Goal: Information Seeking & Learning: Learn about a topic

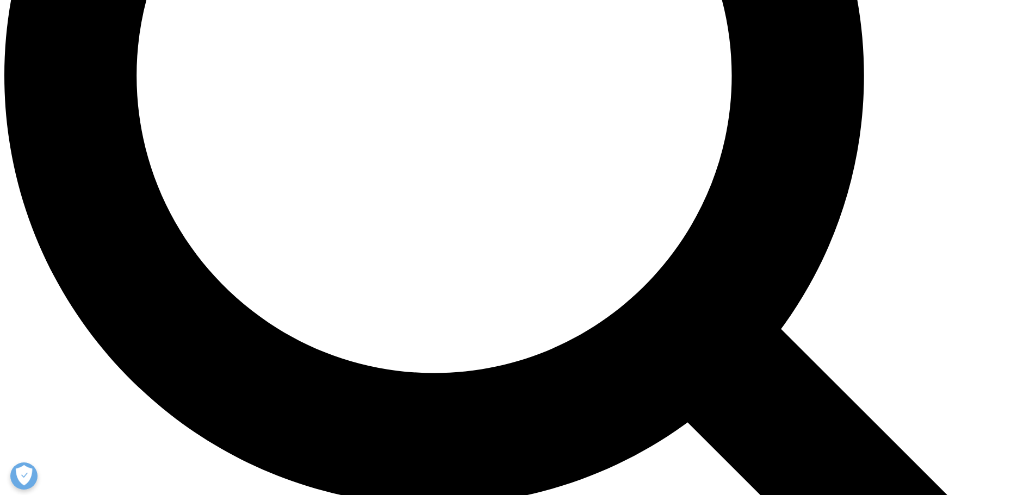
scroll to position [1362, 0]
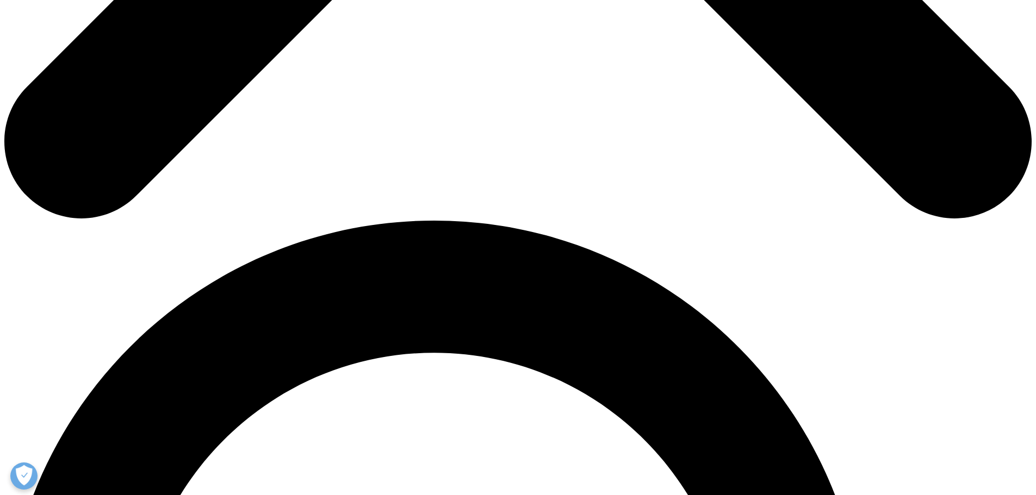
scroll to position [815, 0]
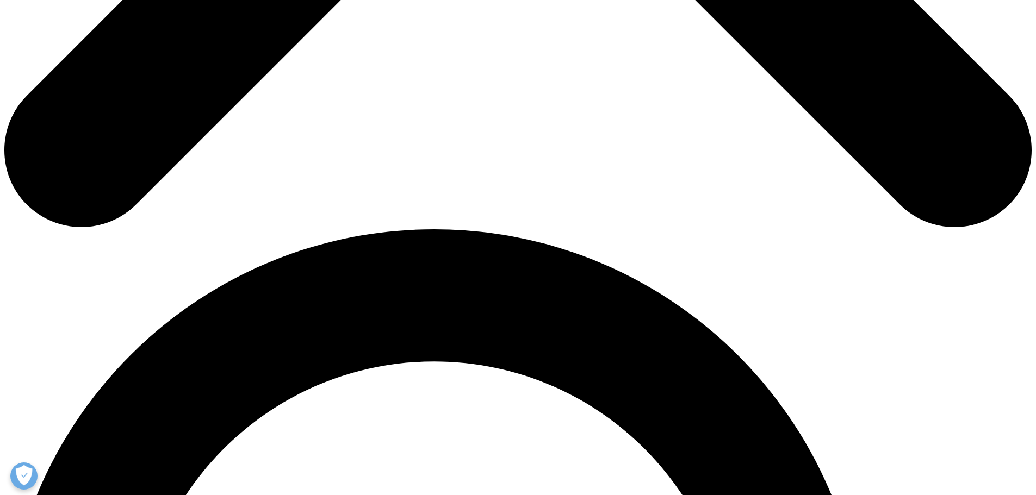
drag, startPoint x: 323, startPoint y: 352, endPoint x: 431, endPoint y: 353, distance: 107.1
drag, startPoint x: 331, startPoint y: 304, endPoint x: 393, endPoint y: 302, distance: 62.6
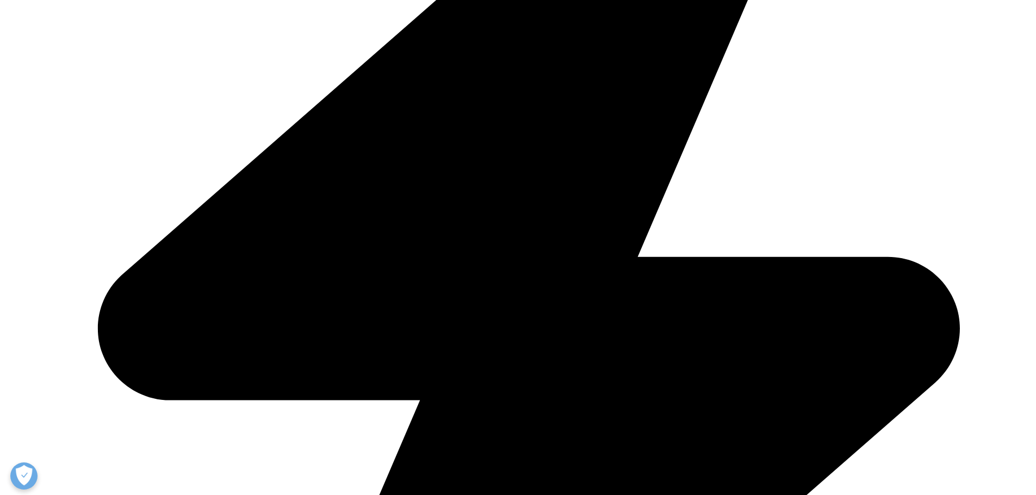
drag, startPoint x: 334, startPoint y: 257, endPoint x: 400, endPoint y: 261, distance: 65.9
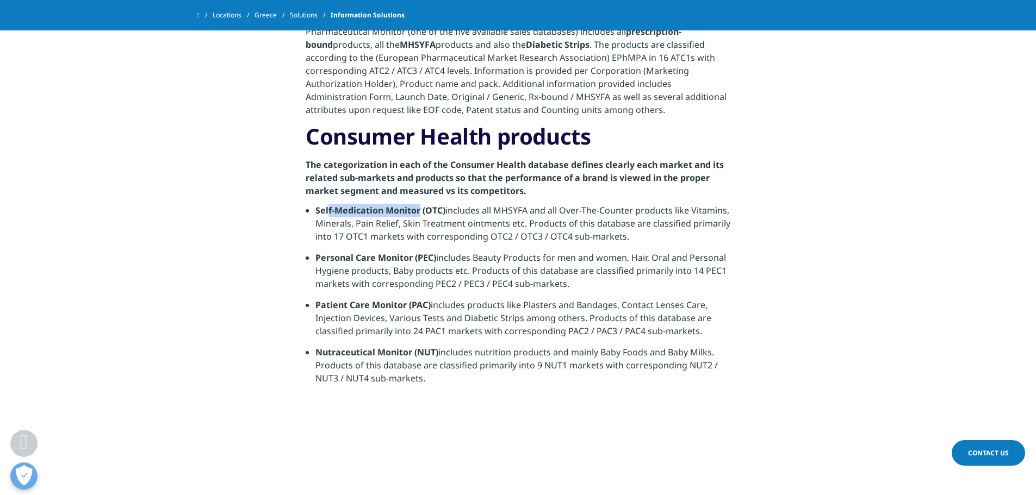
drag, startPoint x: 329, startPoint y: 210, endPoint x: 420, endPoint y: 211, distance: 90.8
click at [420, 211] on strong "Self-Medication Monitor (OTC)" at bounding box center [380, 210] width 130 height 12
click at [455, 249] on li "Self-Medication Monitor (OTC) includes all MHSYFA and all Over-The-Counter prod…" at bounding box center [522, 227] width 415 height 47
drag, startPoint x: 334, startPoint y: 236, endPoint x: 366, endPoint y: 240, distance: 32.3
click at [366, 240] on li "Self-Medication Monitor (OTC) includes all MHSYFA and all Over-The-Counter prod…" at bounding box center [522, 227] width 415 height 47
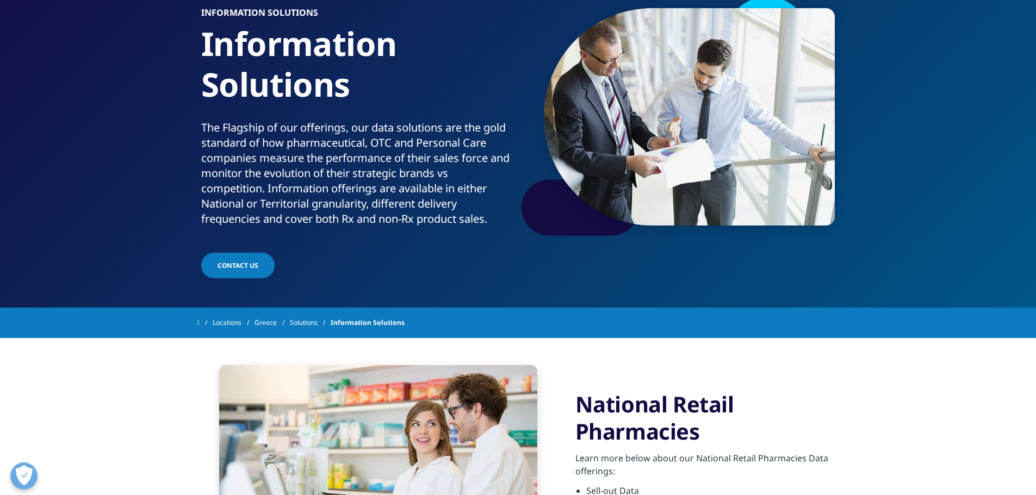
scroll to position [364, 0]
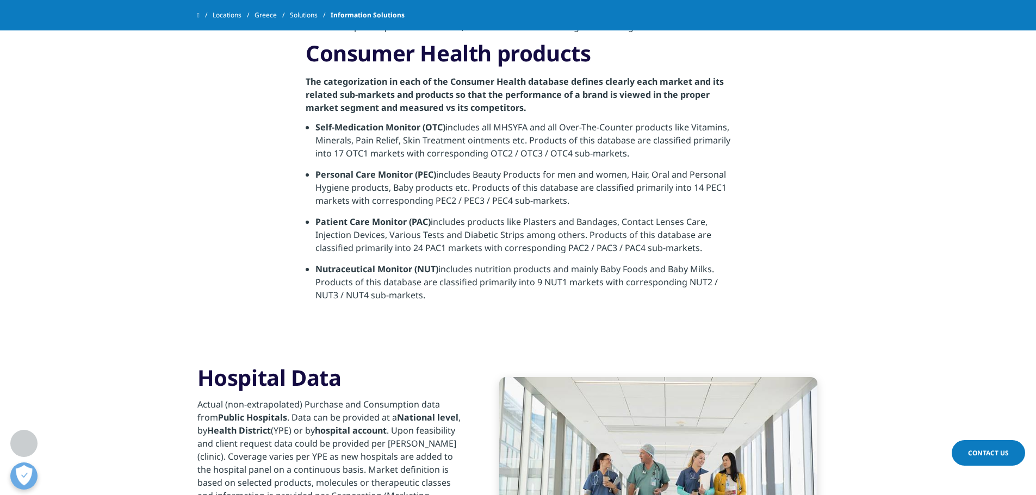
scroll to position [815, 0]
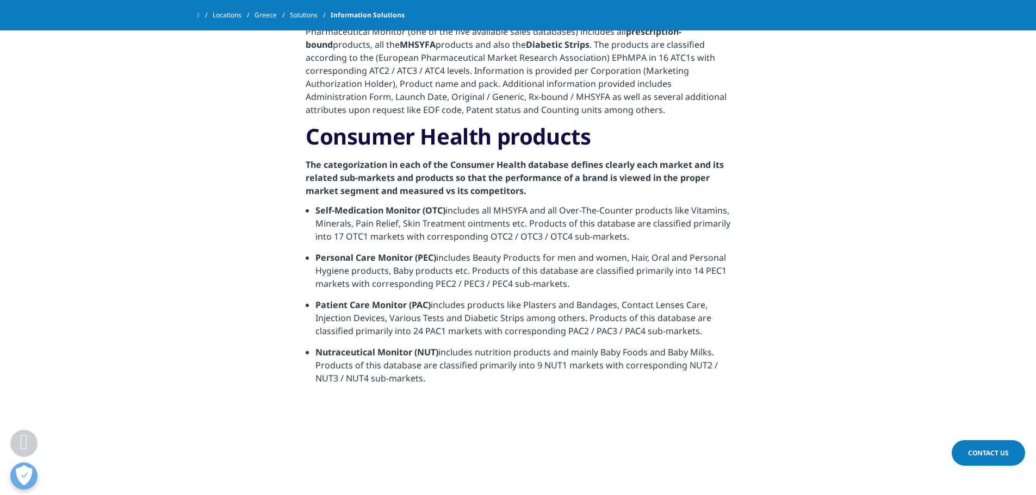
click at [520, 297] on li "Personal Care Monitor (PEC) includes Beauty Products for men and women, Hair, O…" at bounding box center [522, 274] width 415 height 47
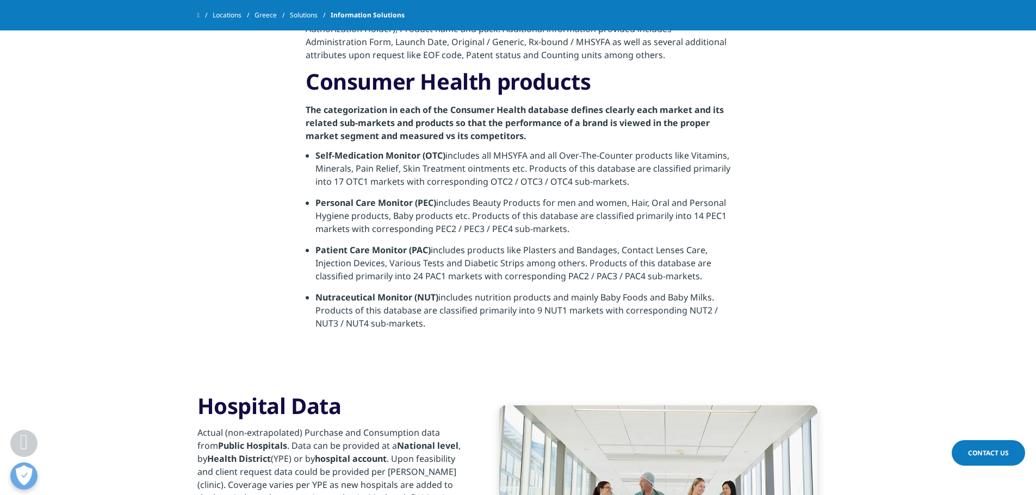
scroll to position [870, 0]
drag, startPoint x: 317, startPoint y: 155, endPoint x: 446, endPoint y: 158, distance: 128.3
click at [446, 158] on li "Self-Medication Monitor (OTC) includes all MHSYFA and all Over-The-Counter prod…" at bounding box center [522, 172] width 415 height 47
copy strong "Self-Medication Monitor (OTC)"
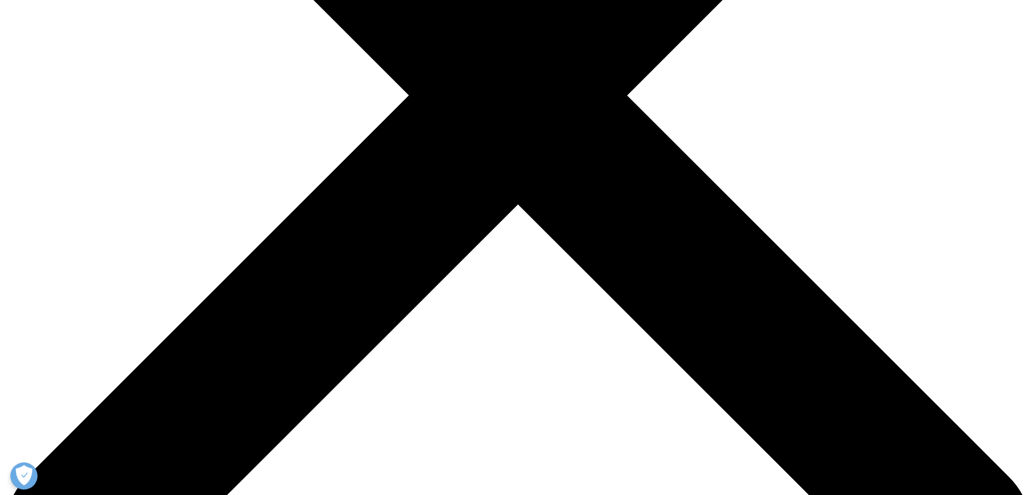
scroll to position [707, 0]
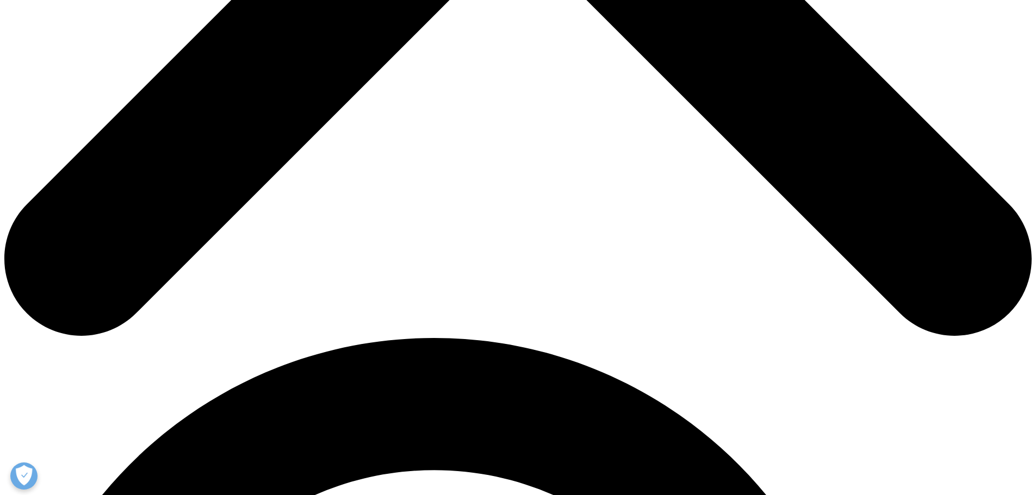
drag, startPoint x: 303, startPoint y: 270, endPoint x: 569, endPoint y: 274, distance: 266.4
copy strong "The categorization in each of the Consumer Health database"
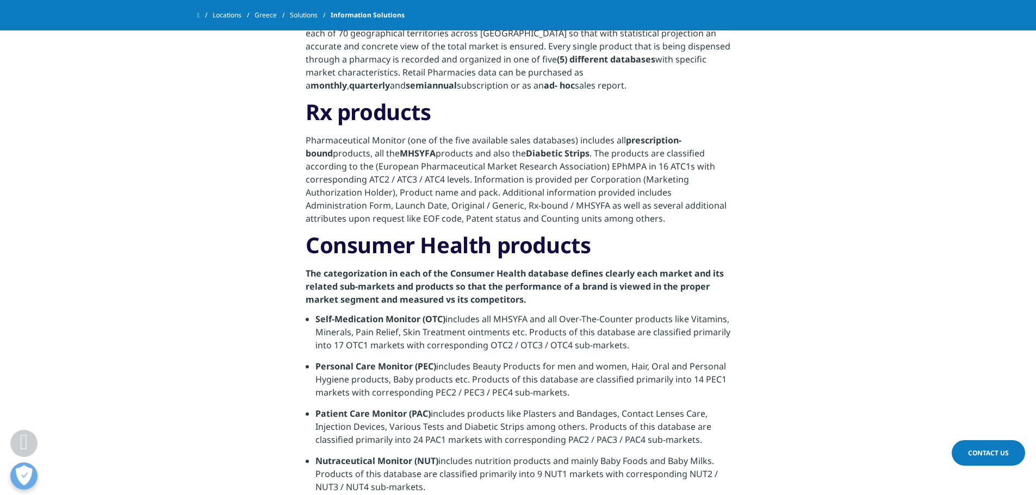
click at [400, 151] on strong "MHSYFA" at bounding box center [418, 153] width 36 height 12
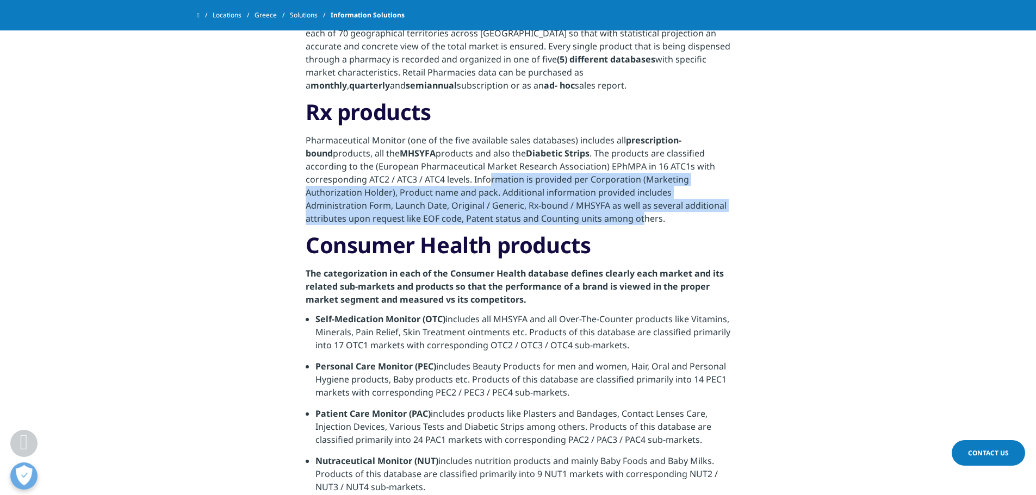
drag, startPoint x: 428, startPoint y: 179, endPoint x: 507, endPoint y: 223, distance: 90.5
click at [507, 223] on p "Pharmaceutical Monitor (one of the five available sales databases) includes all…" at bounding box center [518, 183] width 425 height 98
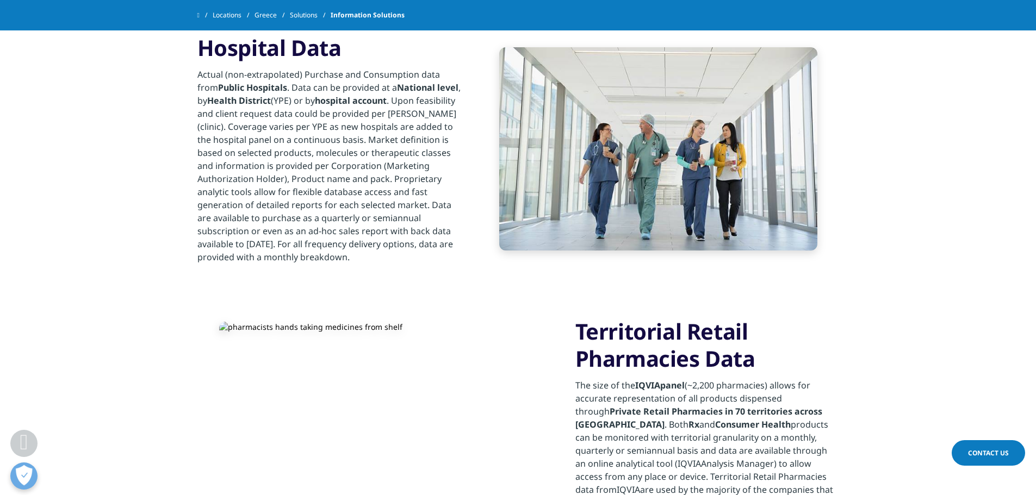
scroll to position [1087, 0]
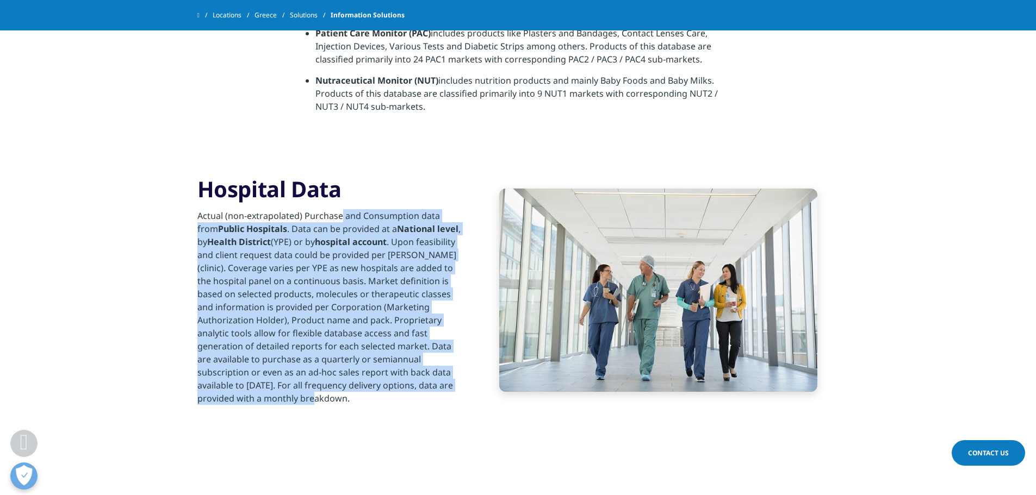
drag, startPoint x: 219, startPoint y: 217, endPoint x: 365, endPoint y: 398, distance: 232.7
click at [365, 398] on div "Actual (non-extrapolated) Purchase and Consumption data from Public Hospitals .…" at bounding box center [329, 304] width 264 height 202
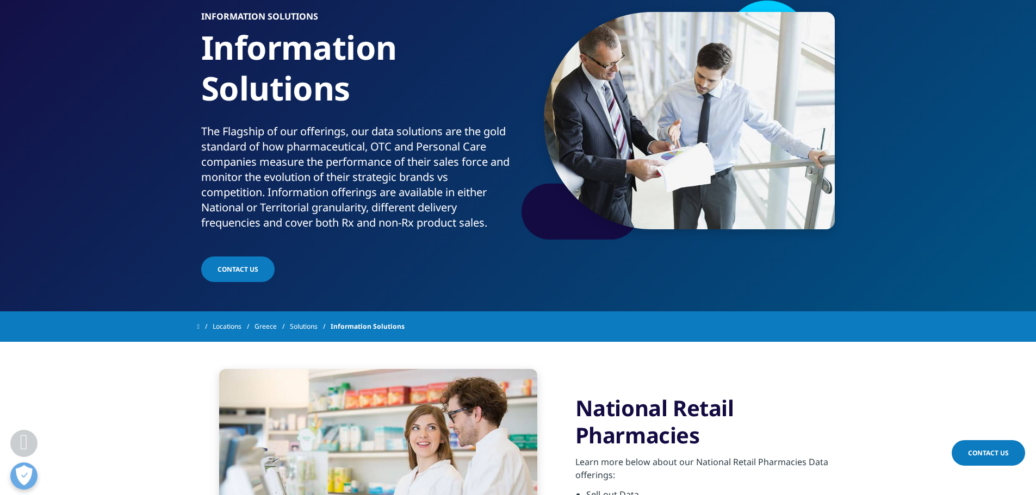
scroll to position [0, 0]
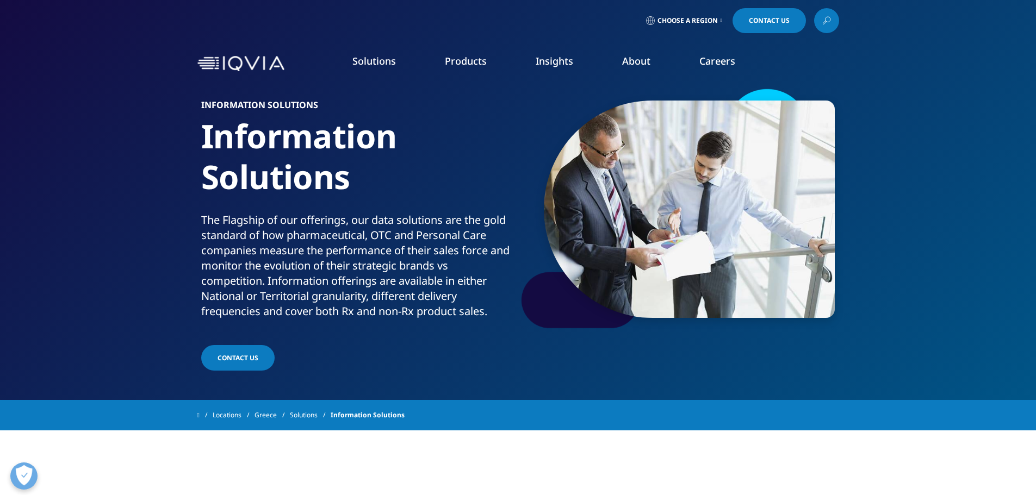
click at [231, 416] on link "Locations" at bounding box center [234, 416] width 42 height 20
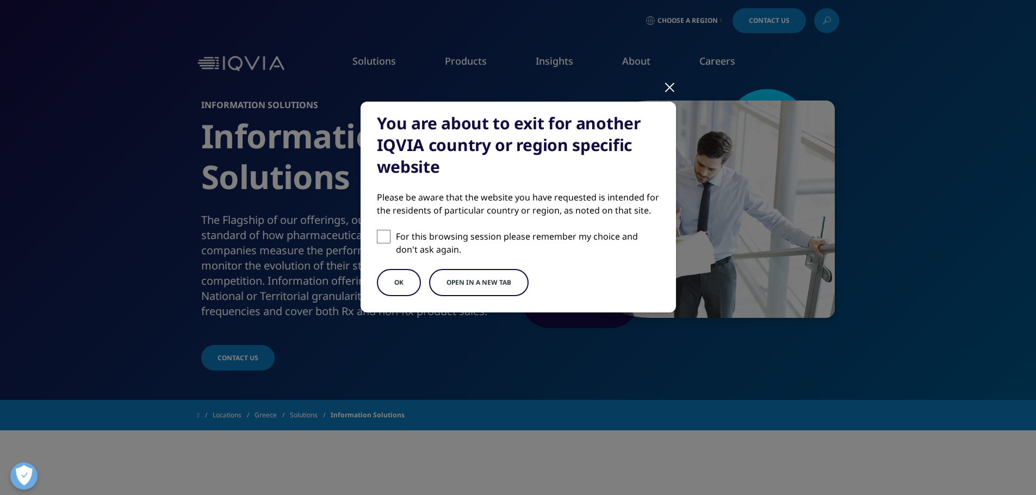
click at [400, 282] on button "OK" at bounding box center [399, 282] width 44 height 27
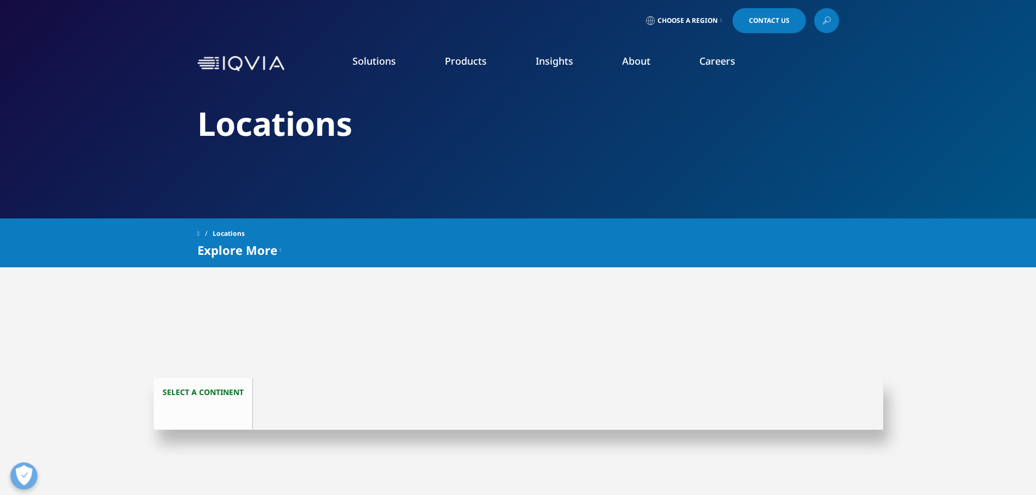
click at [694, 5] on div "Choose a Region Contact Us" at bounding box center [518, 20] width 1036 height 41
click at [687, 18] on span "Choose a Region" at bounding box center [687, 20] width 60 height 9
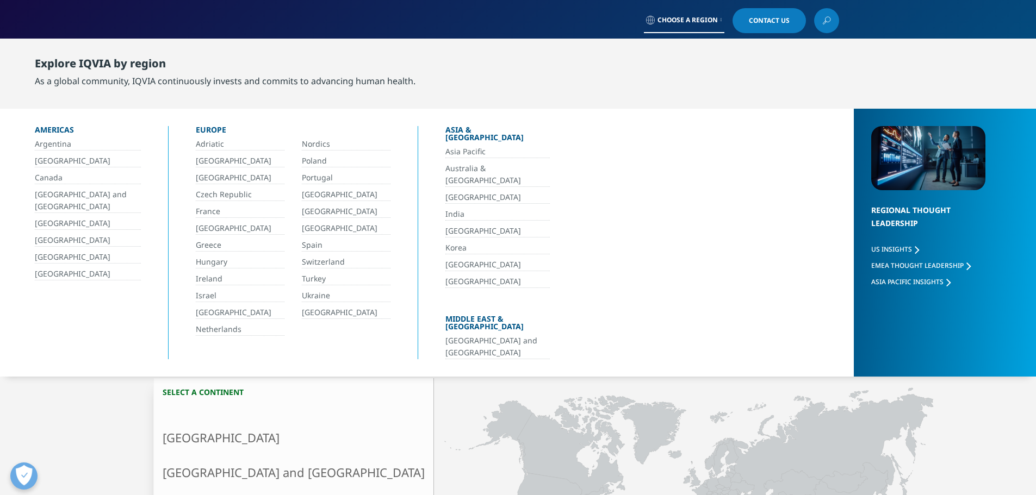
click at [467, 259] on link "[GEOGRAPHIC_DATA]" at bounding box center [497, 265] width 104 height 13
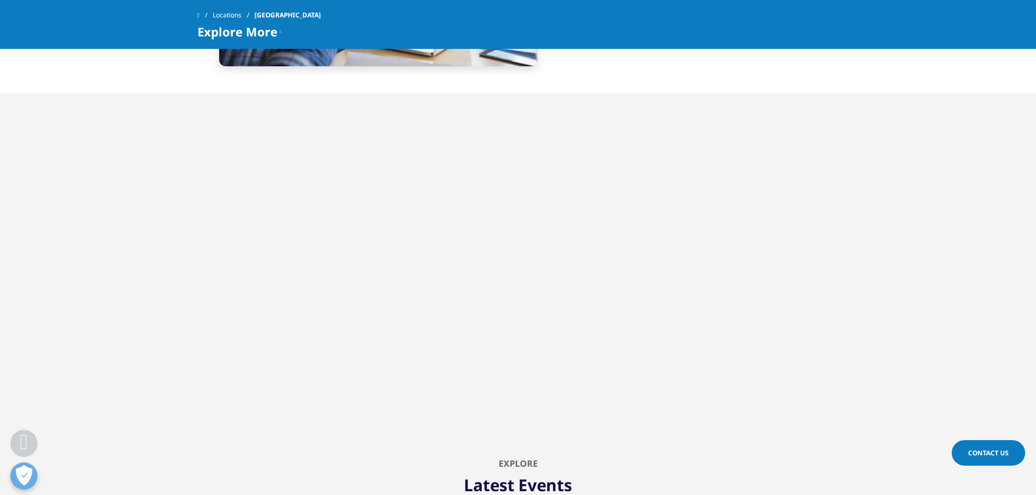
scroll to position [598, 0]
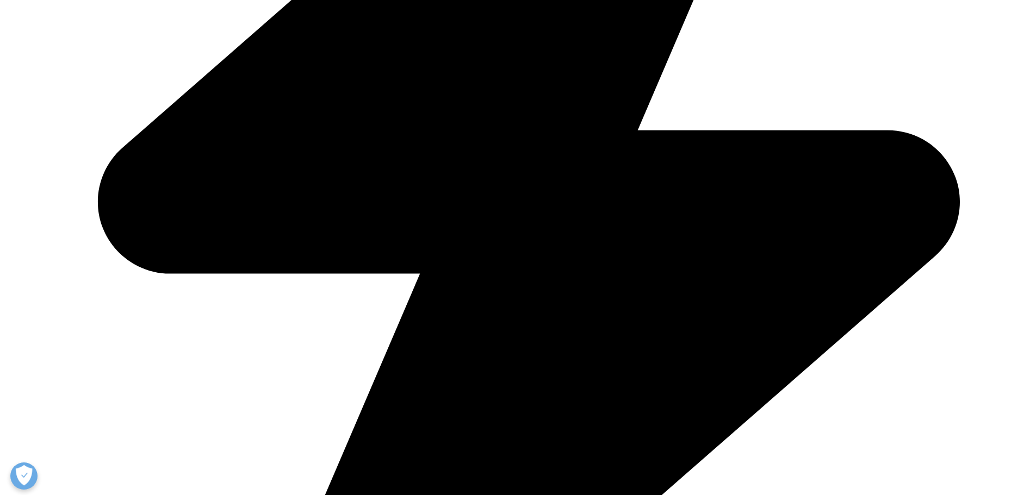
scroll to position [362, 0]
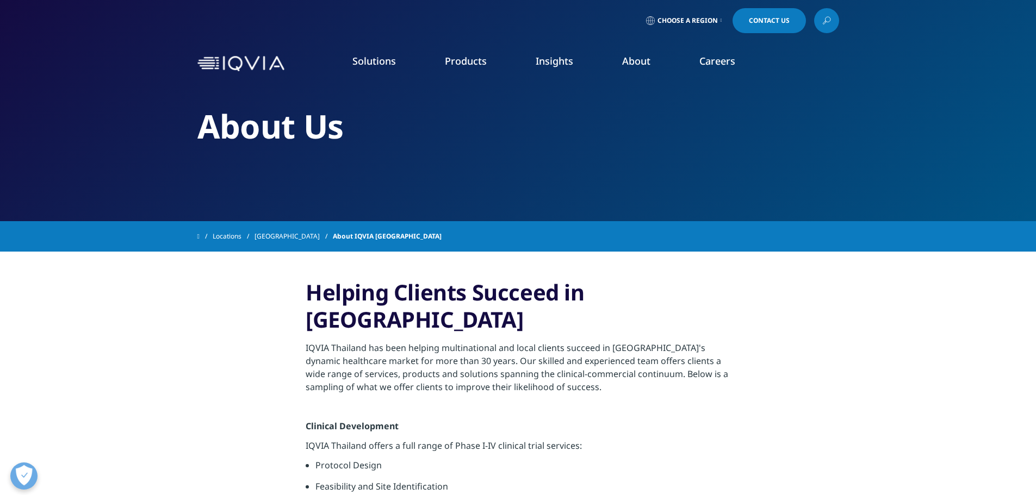
click at [671, 24] on link "Choose a Region" at bounding box center [684, 20] width 80 height 25
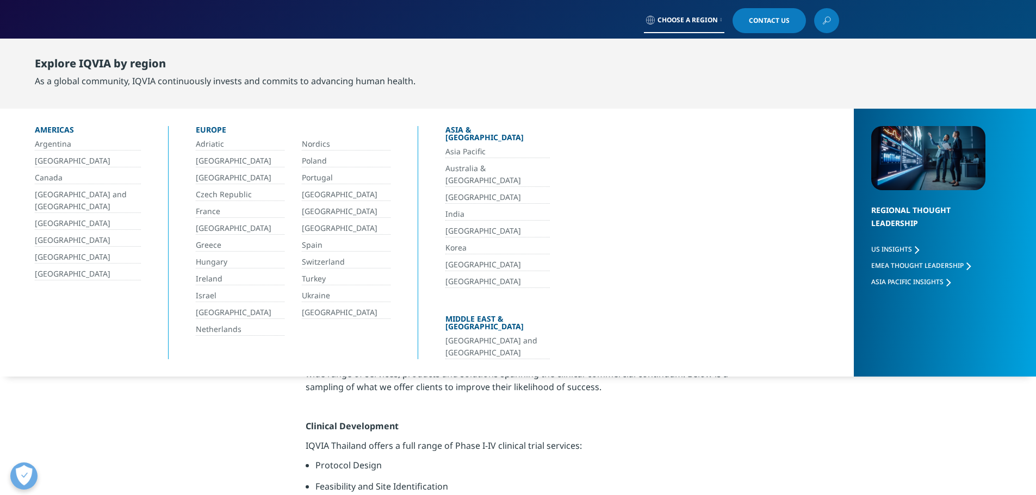
click at [480, 259] on link "[GEOGRAPHIC_DATA]" at bounding box center [497, 265] width 104 height 13
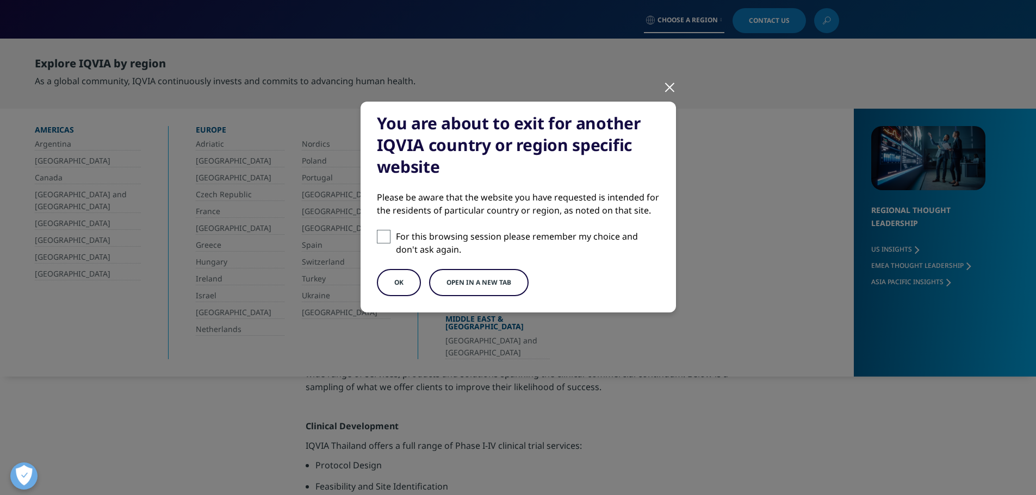
click at [474, 283] on button "Open in a new tab" at bounding box center [478, 282] width 99 height 27
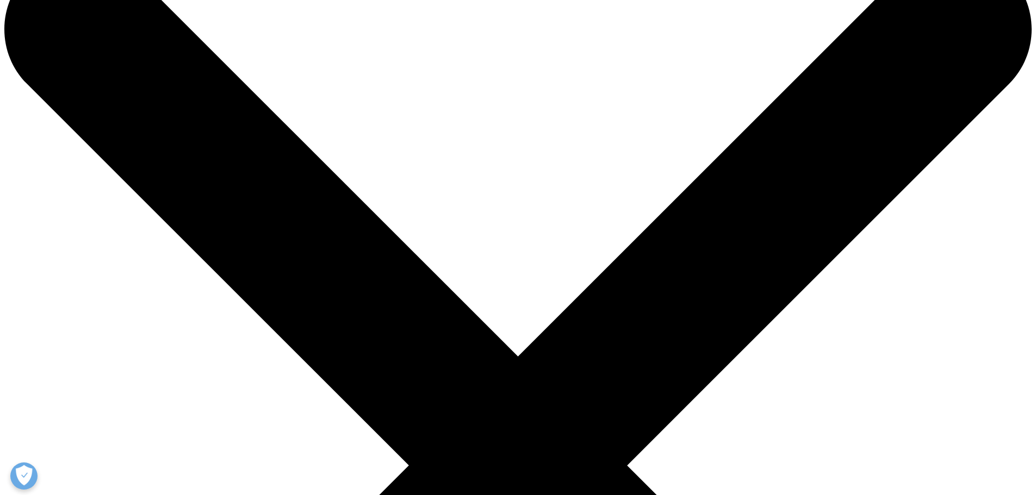
scroll to position [163, 0]
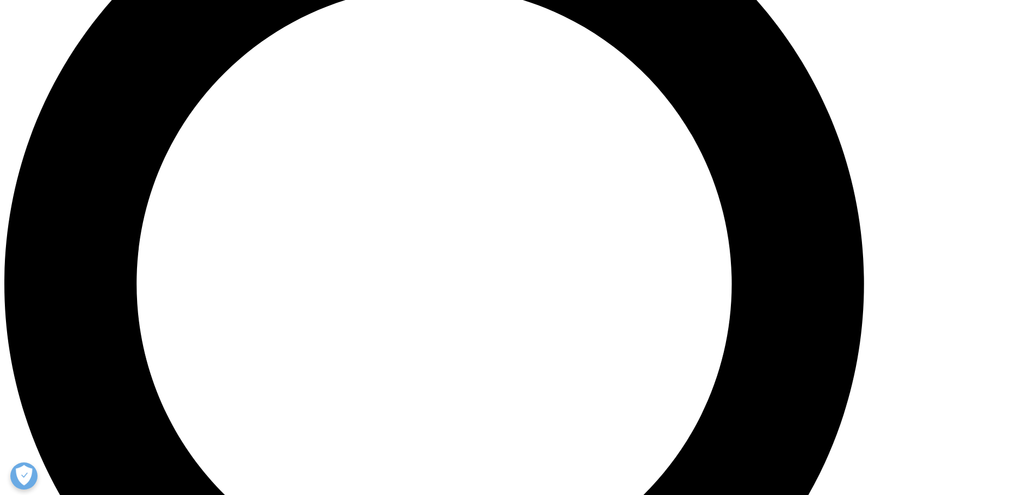
scroll to position [1196, 0]
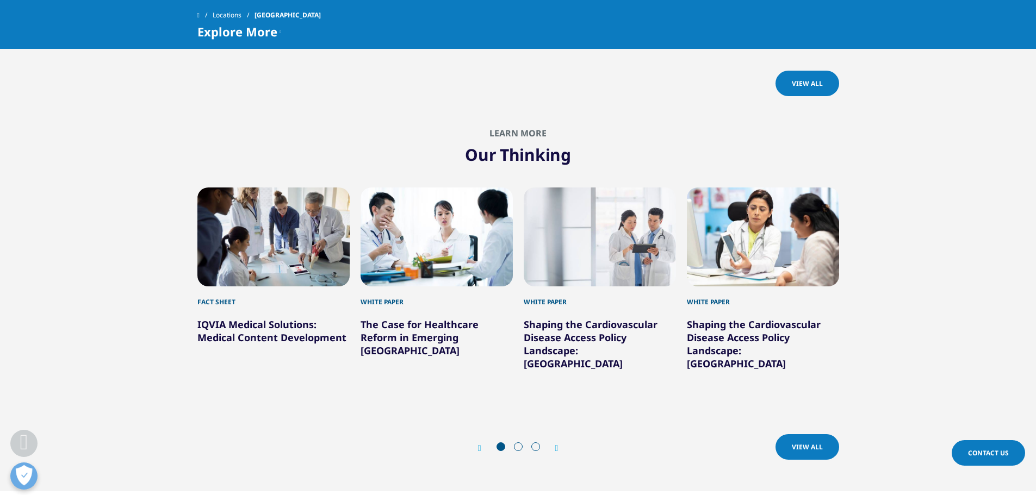
click at [520, 443] on span at bounding box center [518, 447] width 9 height 9
click at [800, 443] on span "View All" at bounding box center [807, 447] width 31 height 9
